Goal: Information Seeking & Learning: Learn about a topic

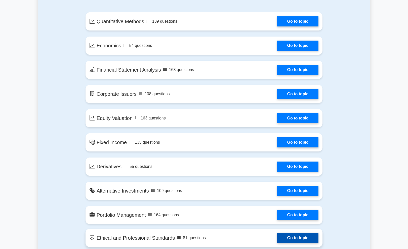
scroll to position [277, 0]
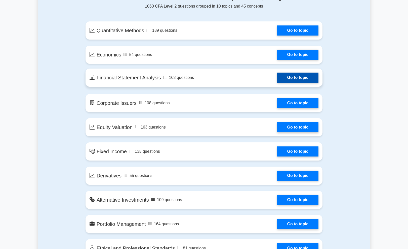
click at [305, 78] on link "Go to topic" at bounding box center [298, 78] width 41 height 10
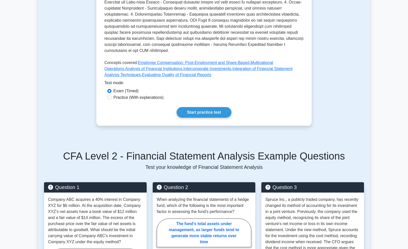
scroll to position [227, 0]
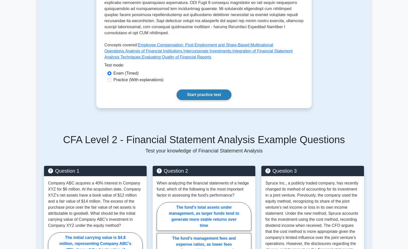
click at [209, 89] on link "Start practice test" at bounding box center [204, 94] width 55 height 11
